Goal: Check status: Check status

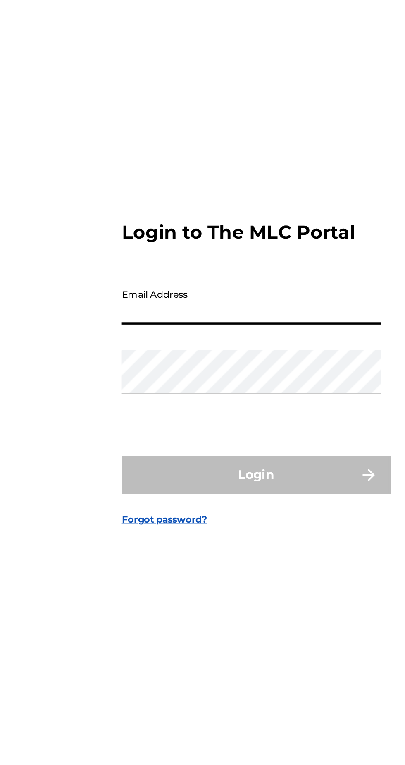
type input "[PERSON_NAME][EMAIL_ADDRESS][PERSON_NAME][DOMAIN_NAME]"
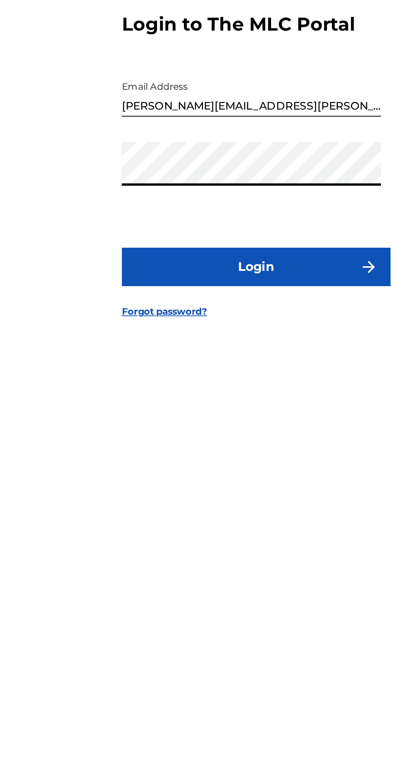
click at [224, 462] on button "Login" at bounding box center [202, 451] width 145 height 21
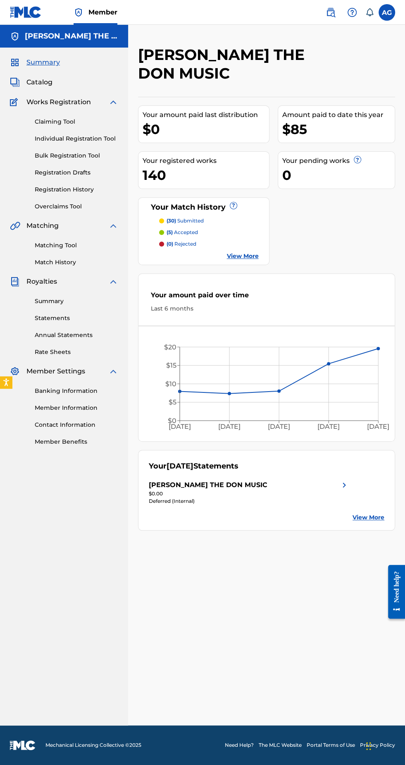
click at [346, 480] on img at bounding box center [344, 485] width 10 height 10
click at [348, 480] on img at bounding box center [344, 485] width 10 height 10
